Goal: Information Seeking & Learning: Learn about a topic

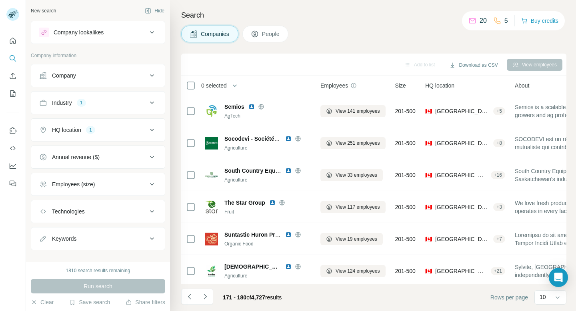
scroll to position [131, 0]
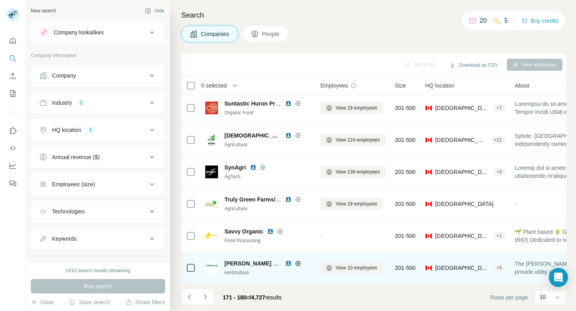
click at [296, 264] on icon at bounding box center [298, 263] width 6 height 6
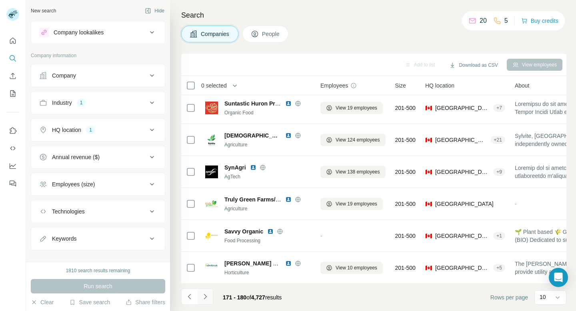
click at [206, 298] on icon "Navigate to next page" at bounding box center [205, 297] width 8 height 8
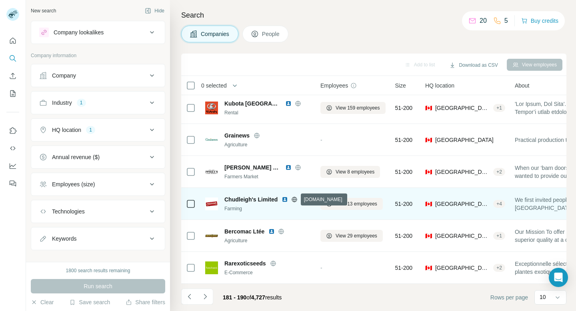
click at [295, 198] on icon at bounding box center [294, 199] width 6 height 6
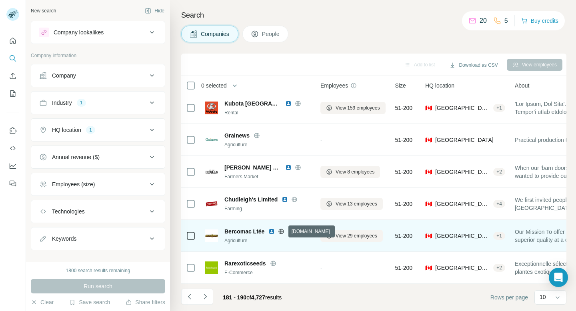
click at [282, 233] on icon at bounding box center [281, 231] width 6 height 6
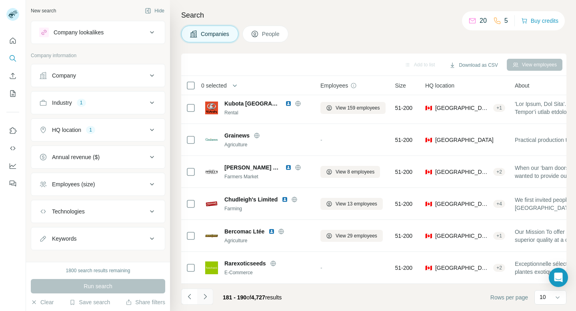
click at [204, 296] on icon "Navigate to next page" at bounding box center [205, 297] width 8 height 8
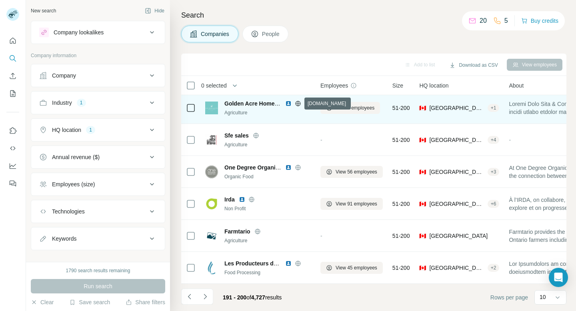
click at [299, 106] on icon at bounding box center [298, 103] width 6 height 6
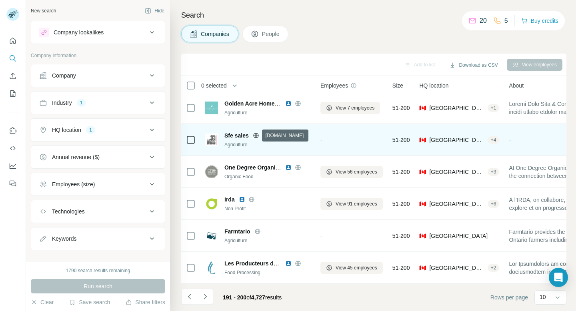
click at [256, 134] on icon at bounding box center [256, 135] width 2 height 5
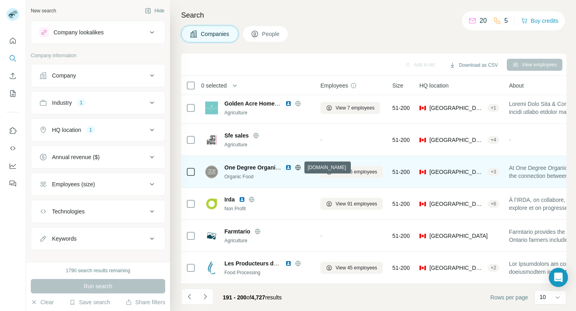
click at [299, 167] on icon at bounding box center [297, 167] width 5 height 0
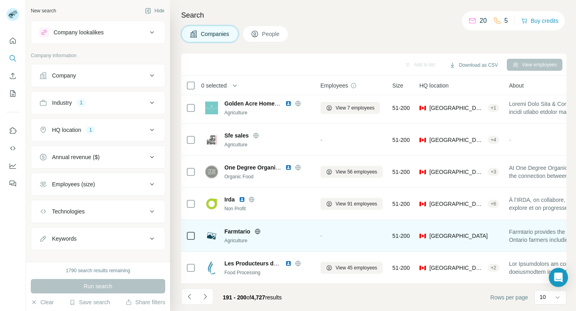
click at [258, 232] on icon at bounding box center [257, 231] width 6 height 6
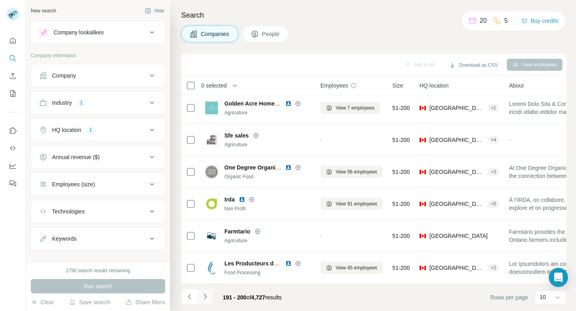
click at [202, 297] on icon "Navigate to next page" at bounding box center [205, 297] width 8 height 8
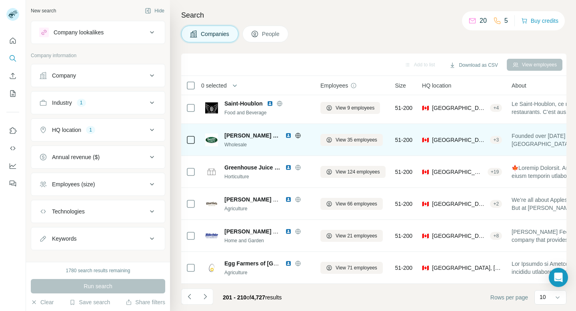
click at [298, 135] on icon at bounding box center [297, 135] width 5 height 0
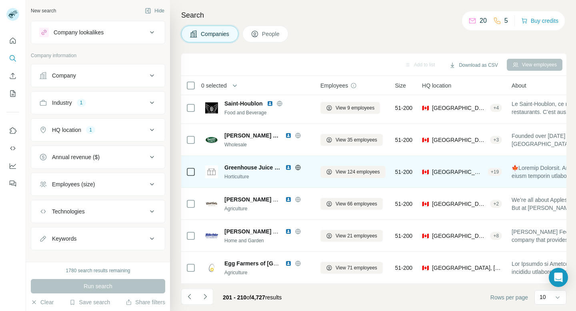
click at [298, 166] on icon at bounding box center [298, 167] width 6 height 6
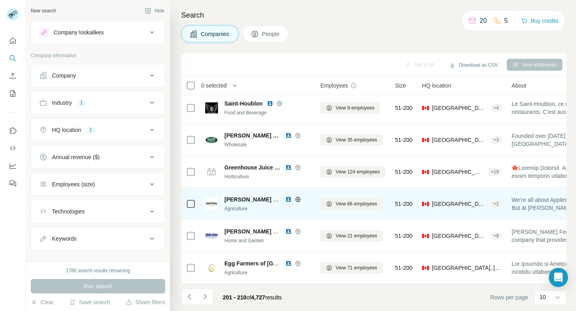
click at [297, 200] on icon at bounding box center [298, 199] width 6 height 6
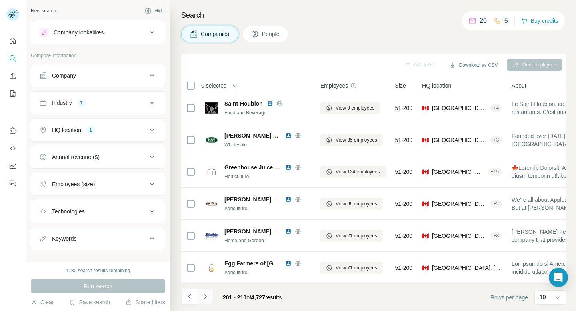
click at [205, 296] on icon "Navigate to next page" at bounding box center [205, 297] width 8 height 8
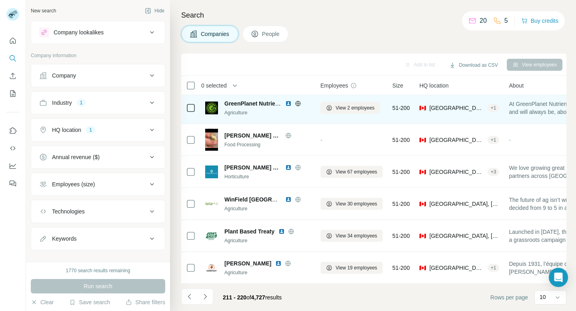
click at [298, 104] on icon at bounding box center [298, 103] width 6 height 6
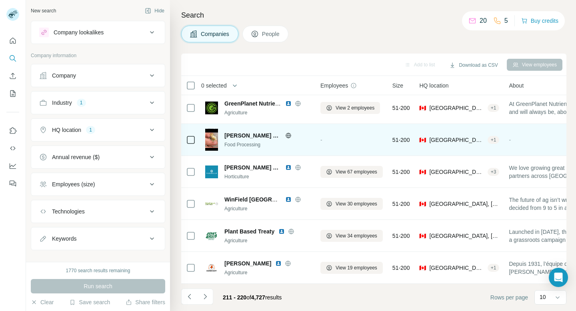
click at [274, 132] on div "[PERSON_NAME] Farms" at bounding box center [267, 136] width 86 height 8
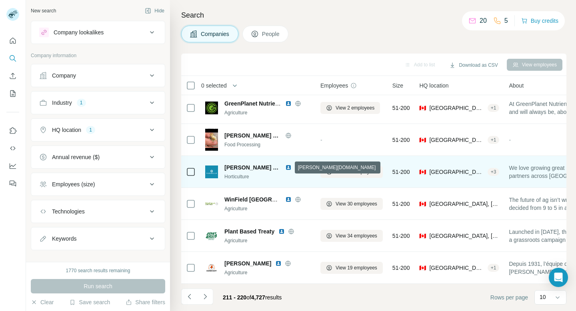
click at [295, 170] on icon at bounding box center [298, 167] width 6 height 6
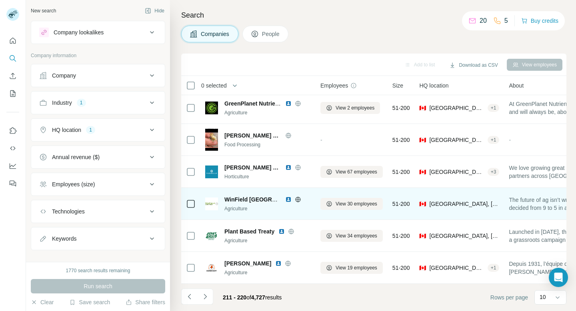
click at [297, 197] on icon at bounding box center [297, 199] width 5 height 5
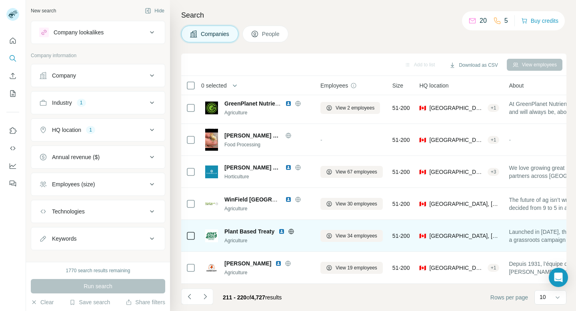
click at [290, 233] on icon at bounding box center [291, 231] width 6 height 6
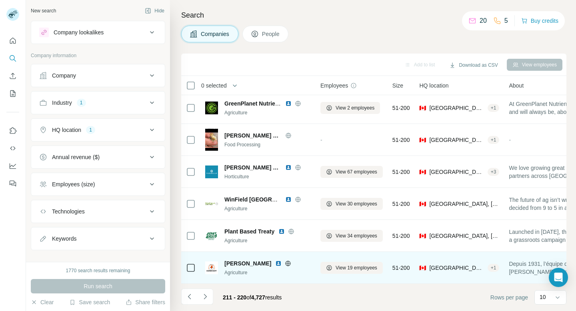
click at [285, 264] on icon at bounding box center [288, 263] width 6 height 6
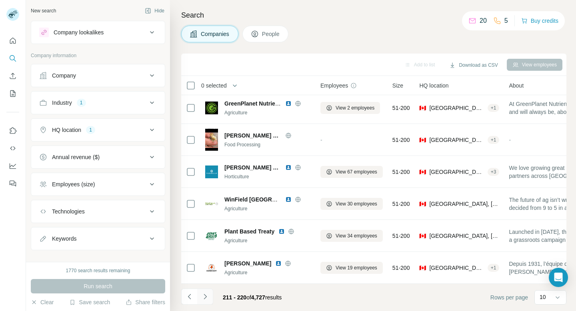
click at [204, 298] on icon "Navigate to next page" at bounding box center [205, 297] width 8 height 8
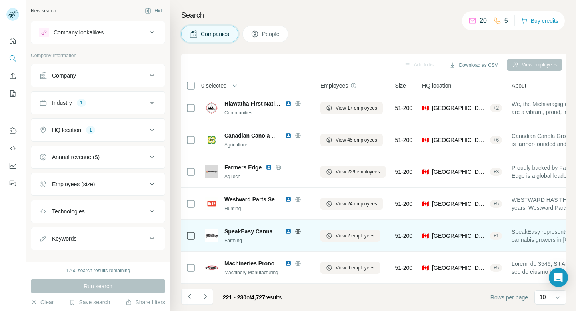
click at [300, 230] on icon at bounding box center [298, 231] width 6 height 6
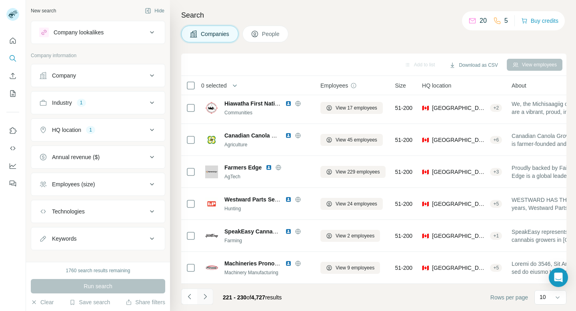
click at [204, 296] on icon "Navigate to next page" at bounding box center [205, 297] width 8 height 8
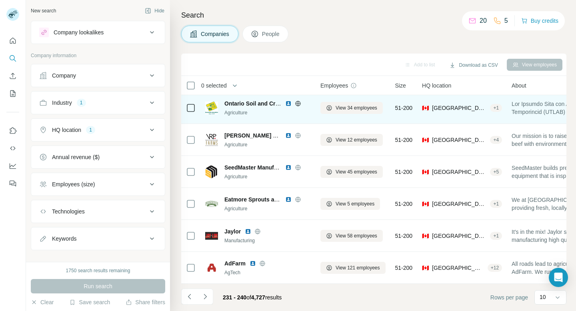
click at [300, 104] on icon at bounding box center [298, 103] width 6 height 6
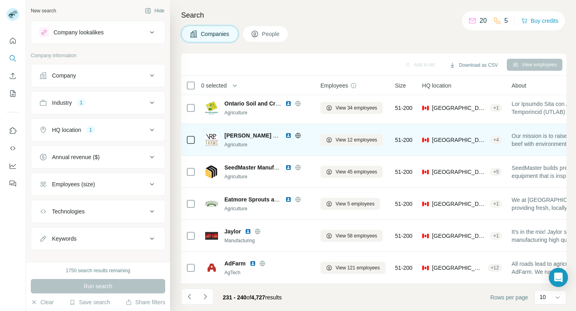
click at [296, 134] on icon at bounding box center [298, 135] width 6 height 6
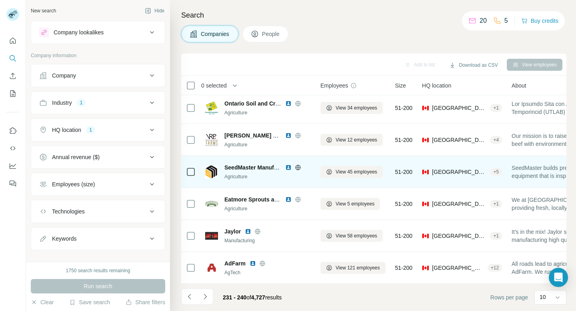
click at [297, 168] on icon at bounding box center [298, 167] width 6 height 6
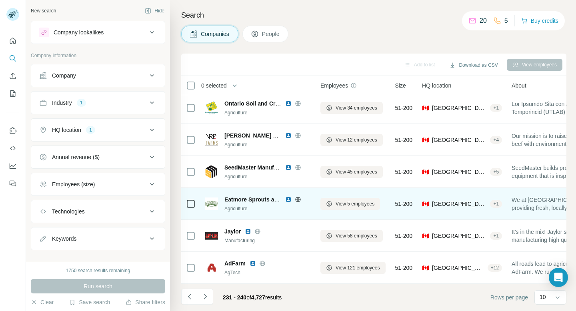
click at [298, 197] on icon at bounding box center [298, 199] width 2 height 5
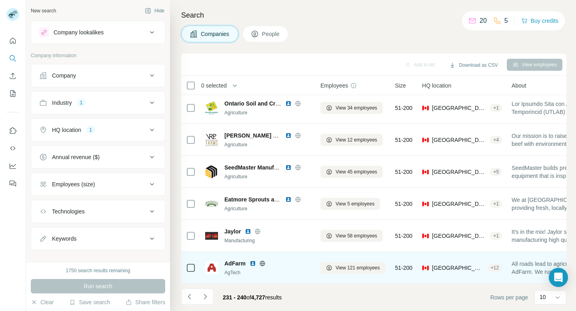
click at [263, 265] on icon at bounding box center [262, 263] width 2 height 5
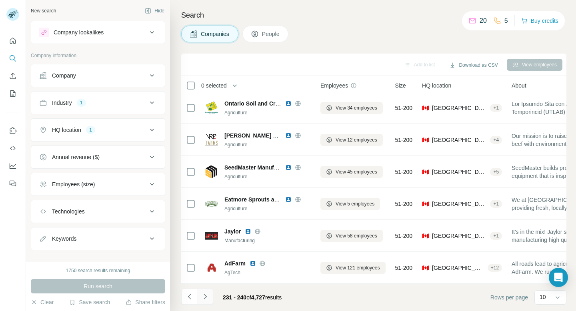
click at [208, 296] on icon "Navigate to next page" at bounding box center [205, 297] width 8 height 8
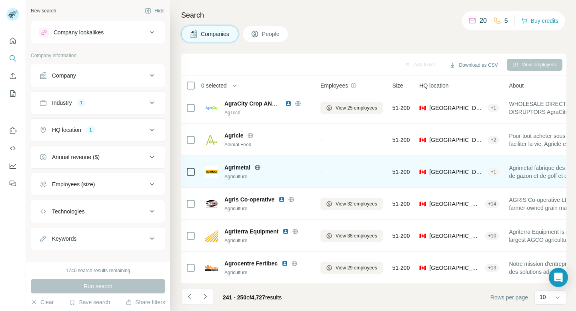
click at [258, 166] on icon at bounding box center [257, 167] width 6 height 6
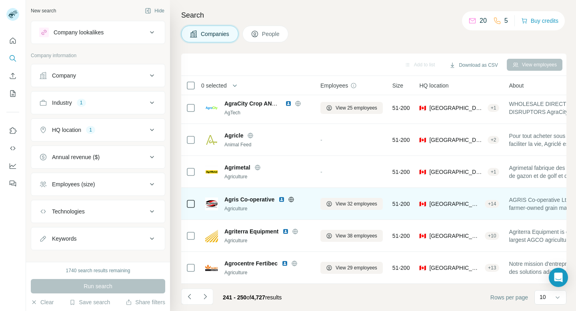
click at [292, 200] on icon at bounding box center [291, 199] width 2 height 5
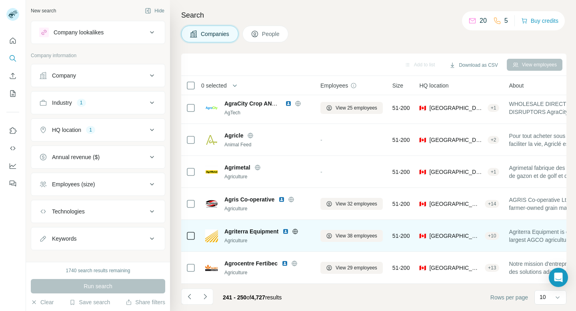
click at [298, 231] on icon at bounding box center [295, 231] width 6 height 6
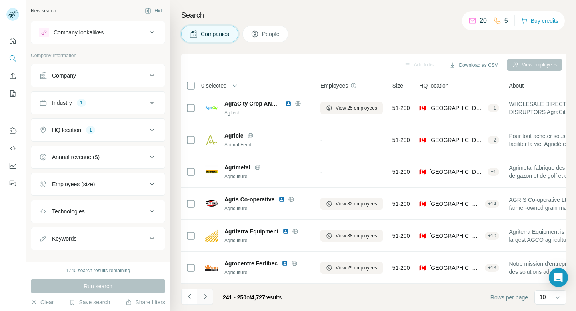
click at [204, 296] on icon "Navigate to next page" at bounding box center [205, 297] width 8 height 8
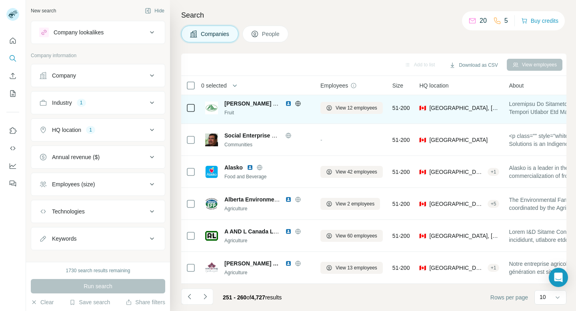
click at [297, 105] on icon at bounding box center [298, 103] width 6 height 6
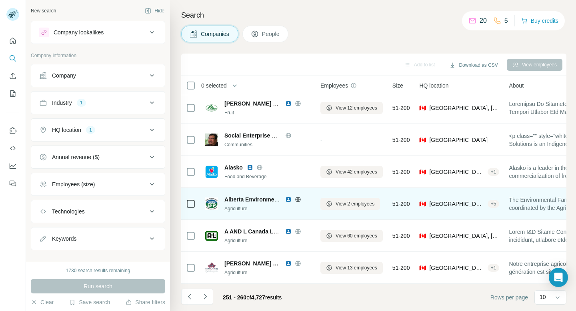
click at [299, 200] on icon at bounding box center [298, 199] width 6 height 6
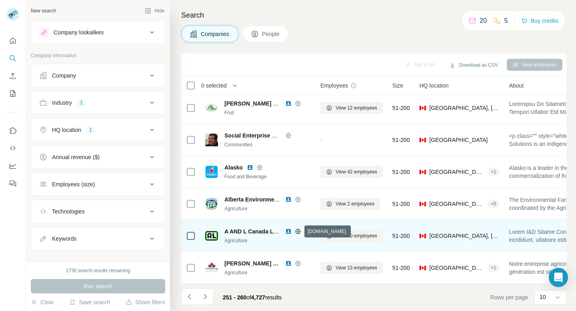
click at [299, 232] on icon at bounding box center [298, 231] width 2 height 5
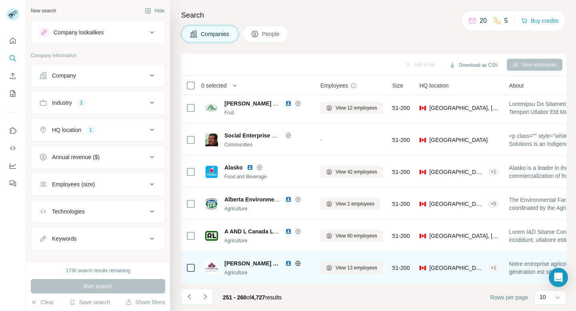
click at [295, 265] on icon at bounding box center [297, 263] width 5 height 5
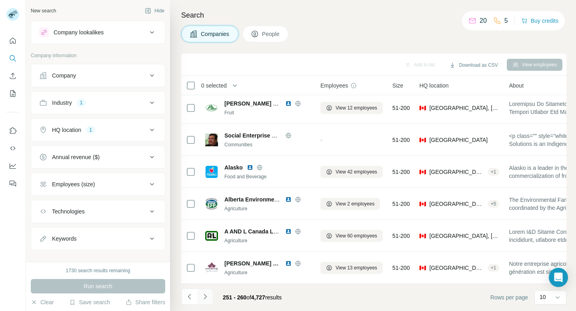
click at [207, 298] on icon "Navigate to next page" at bounding box center [205, 297] width 8 height 8
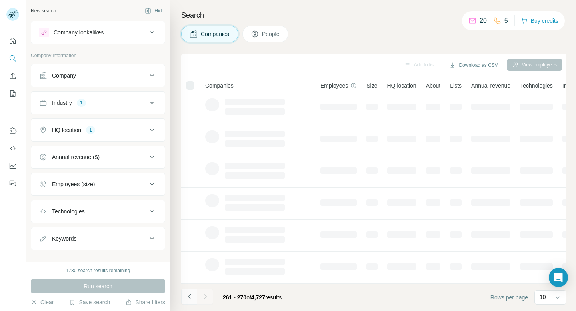
click at [193, 292] on button "Navigate to previous page" at bounding box center [189, 297] width 16 height 16
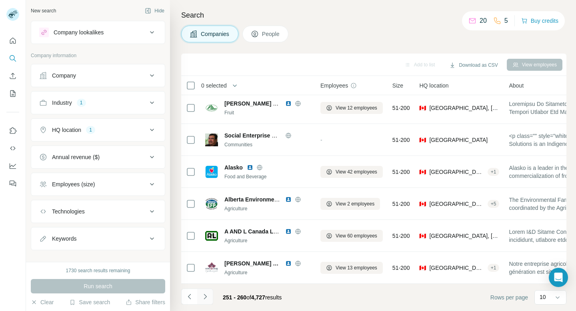
click at [204, 296] on icon "Navigate to next page" at bounding box center [205, 297] width 8 height 8
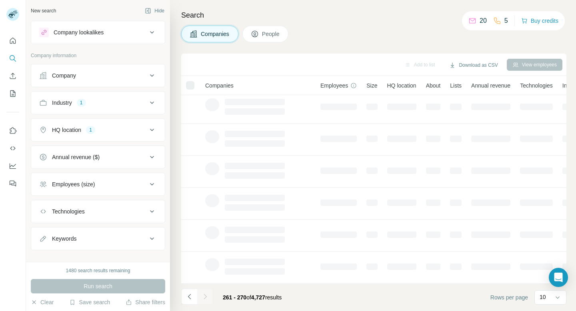
click at [204, 296] on div at bounding box center [205, 297] width 16 height 16
click at [189, 295] on icon "Navigate to previous page" at bounding box center [189, 296] width 3 height 5
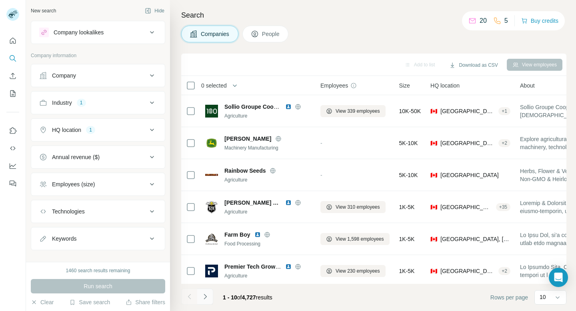
click at [204, 297] on icon "Navigate to next page" at bounding box center [205, 297] width 8 height 8
click at [204, 297] on div at bounding box center [205, 297] width 16 height 16
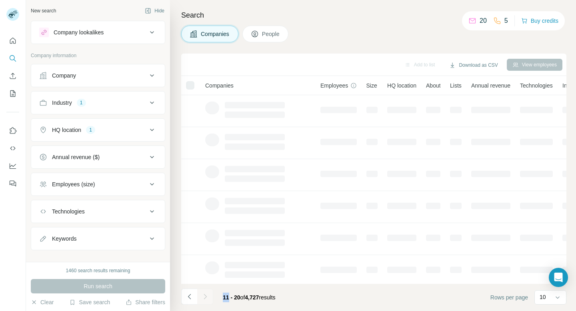
click at [204, 297] on div at bounding box center [205, 297] width 16 height 16
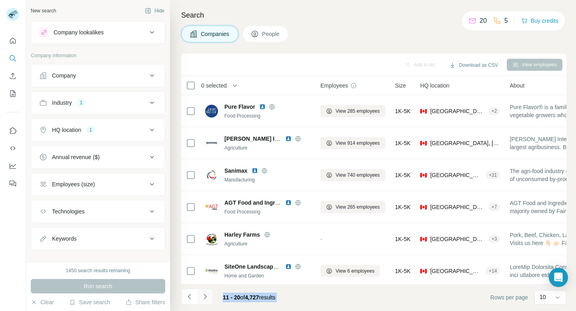
click at [207, 294] on icon "Navigate to next page" at bounding box center [205, 297] width 8 height 8
